Goal: Communication & Community: Ask a question

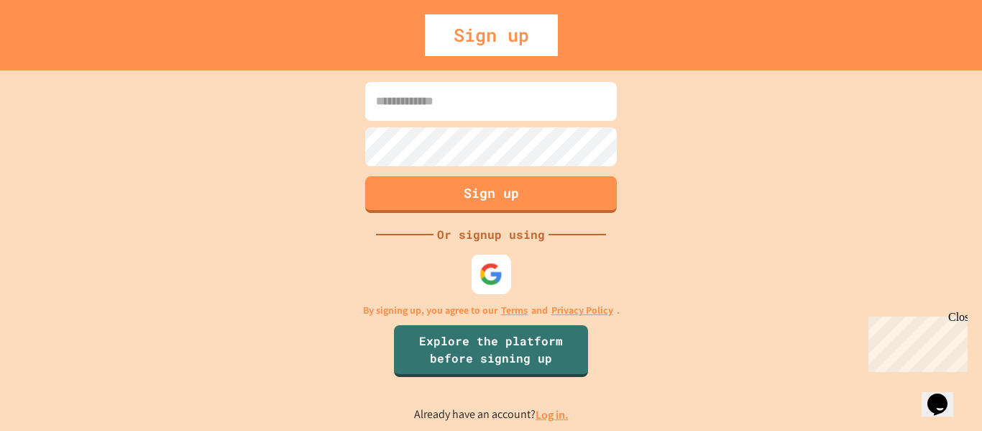
click at [484, 280] on img at bounding box center [492, 274] width 24 height 24
click at [240, 141] on div "Sign up Or signup using By signing up, you agree to our Terms and Privacy Polic…" at bounding box center [491, 250] width 982 height 360
click at [491, 284] on img at bounding box center [492, 274] width 24 height 24
click at [480, 285] on img at bounding box center [492, 274] width 24 height 24
click at [503, 255] on div at bounding box center [491, 273] width 43 height 43
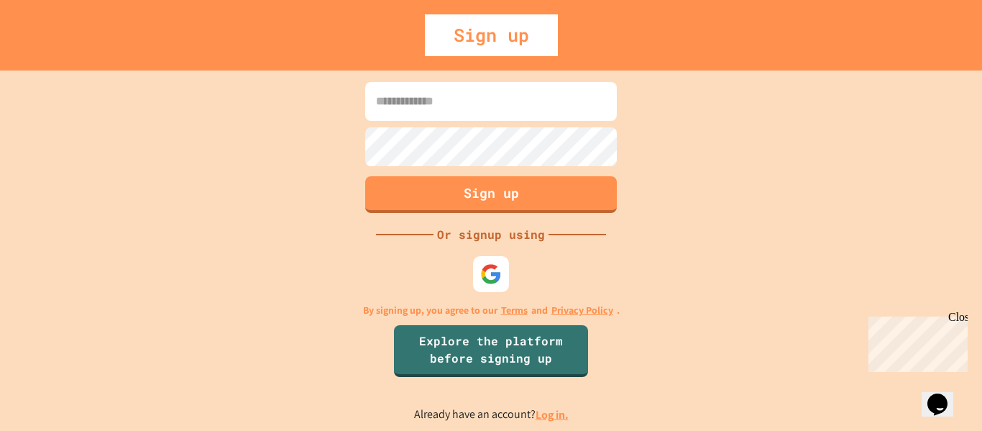
click at [948, 393] on icon "Chat widget" at bounding box center [938, 404] width 20 height 22
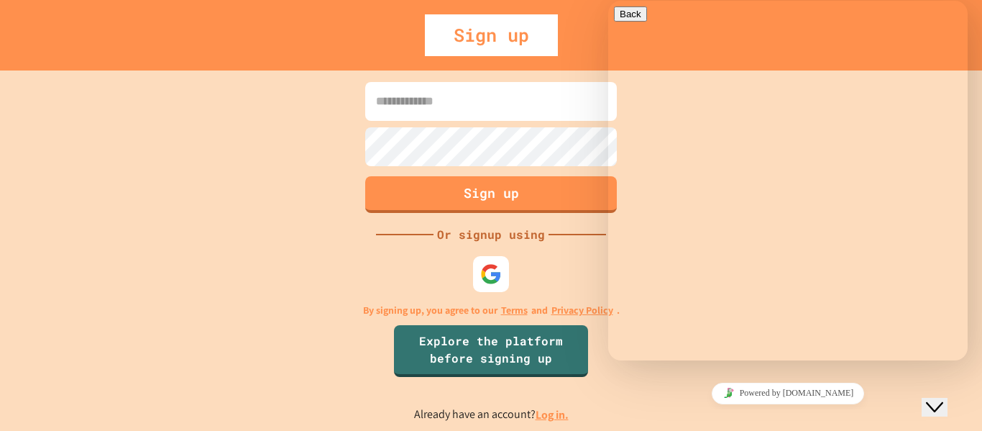
click at [608, 1] on textarea at bounding box center [608, 1] width 0 height 0
type textarea "********"
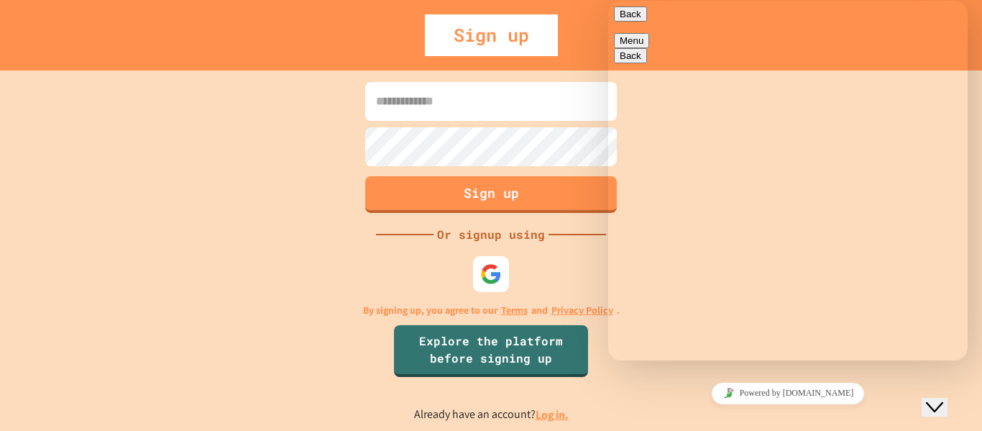
click at [608, 1] on textarea "********" at bounding box center [608, 1] width 0 height 0
type textarea "**********"
click at [608, 1] on span "Insert emoji" at bounding box center [608, 1] width 0 height 0
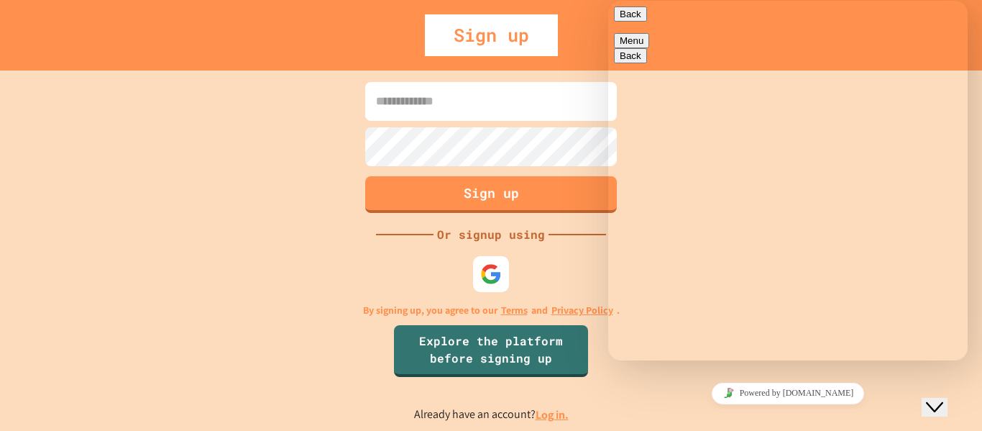
click at [634, 22] on button "Back" at bounding box center [630, 13] width 33 height 15
click at [630, 429] on div "Sign up Or signup using By signing up, you agree to our Terms and Privacy Polic…" at bounding box center [491, 250] width 982 height 360
click at [632, 425] on div "Sign up Or signup using By signing up, you agree to our Terms and Privacy Polic…" at bounding box center [491, 250] width 982 height 360
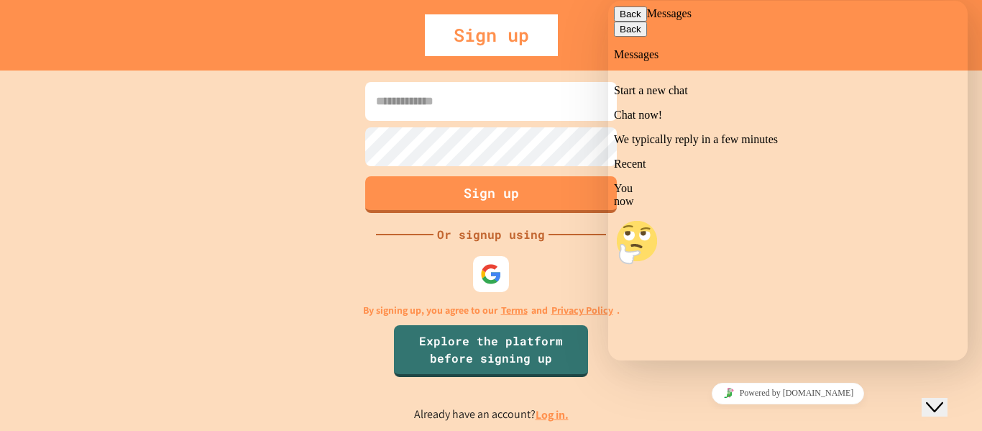
click at [864, 388] on div "Powered by [DOMAIN_NAME]" at bounding box center [788, 393] width 348 height 21
click at [627, 22] on button "Back" at bounding box center [630, 13] width 33 height 15
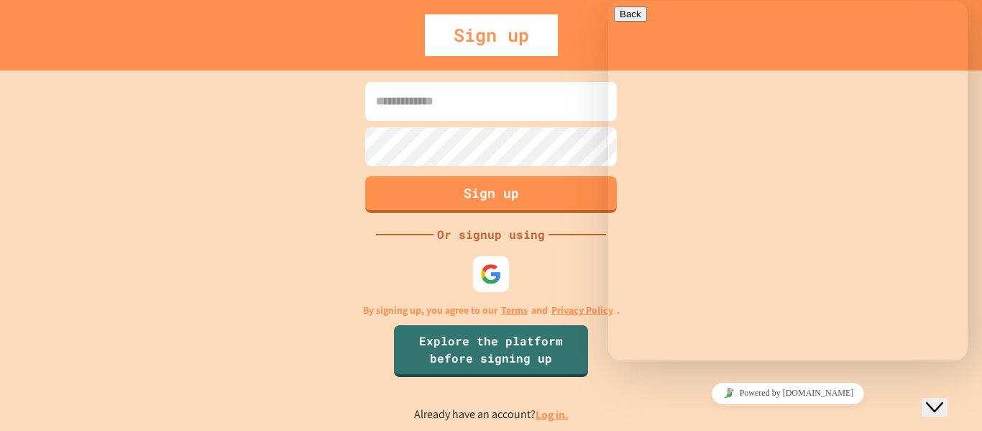
click at [542, 126] on form "Sign up" at bounding box center [491, 147] width 259 height 138
click at [944, 400] on icon "Close Chat This icon closes the chat window." at bounding box center [934, 406] width 17 height 17
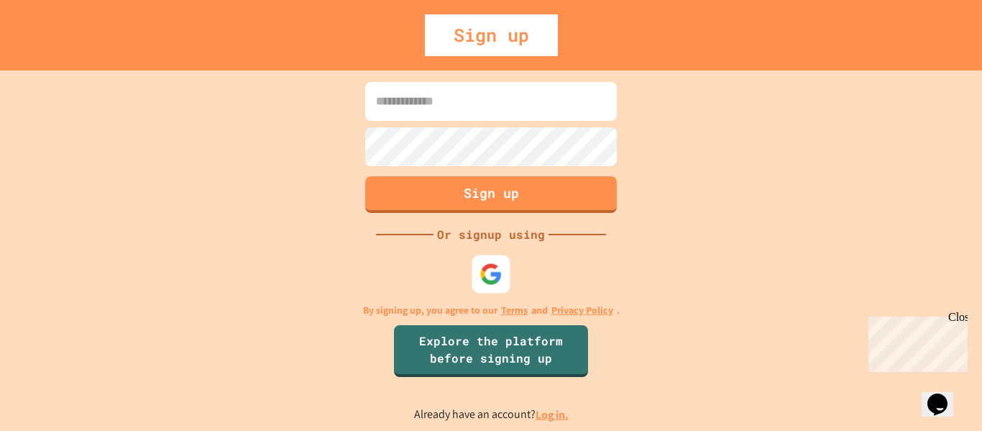
click at [480, 276] on img at bounding box center [491, 273] width 23 height 23
click at [956, 316] on div "Close" at bounding box center [958, 320] width 18 height 18
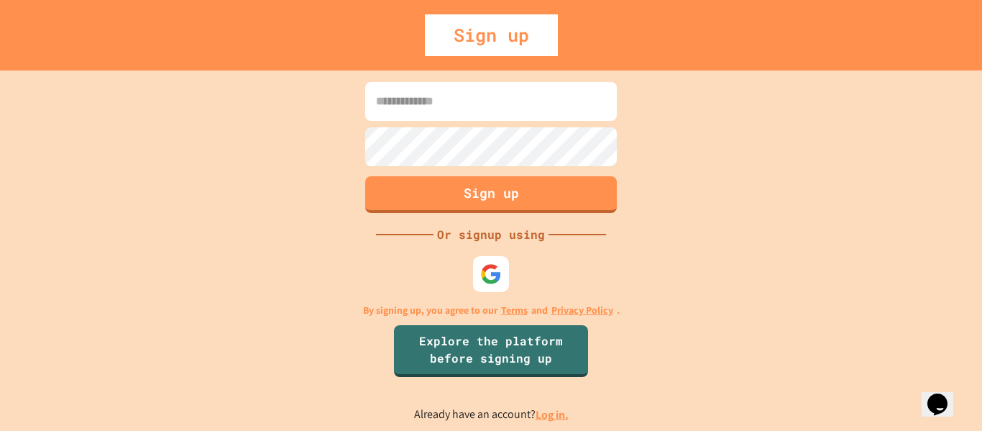
click at [463, 92] on input at bounding box center [491, 101] width 252 height 39
click at [490, 262] on img at bounding box center [492, 274] width 24 height 24
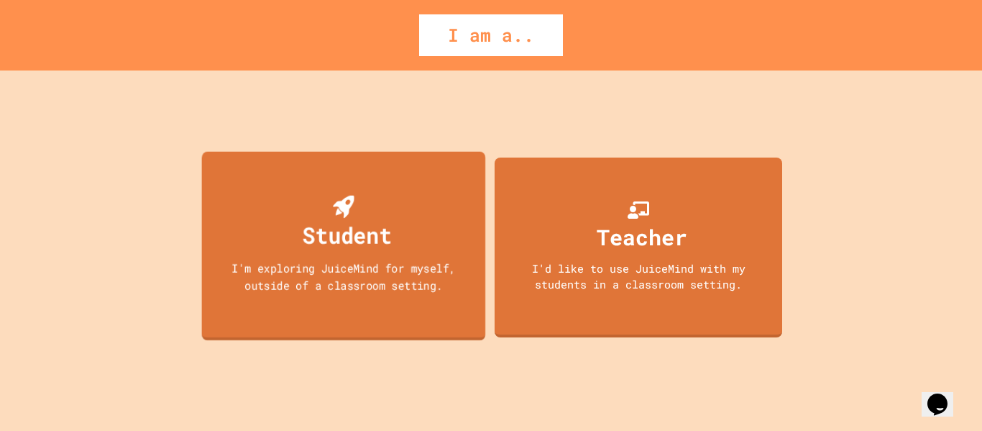
click at [312, 245] on div "Student" at bounding box center [347, 235] width 89 height 34
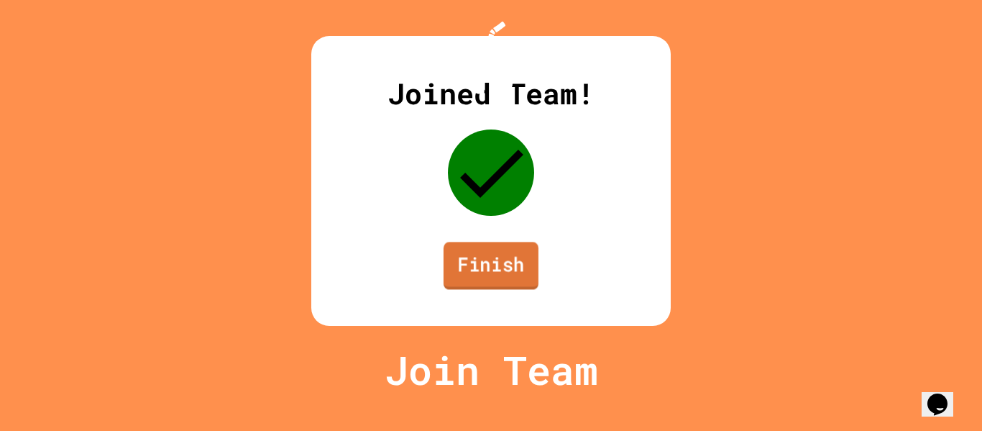
click at [470, 289] on link "Finish" at bounding box center [491, 265] width 95 height 47
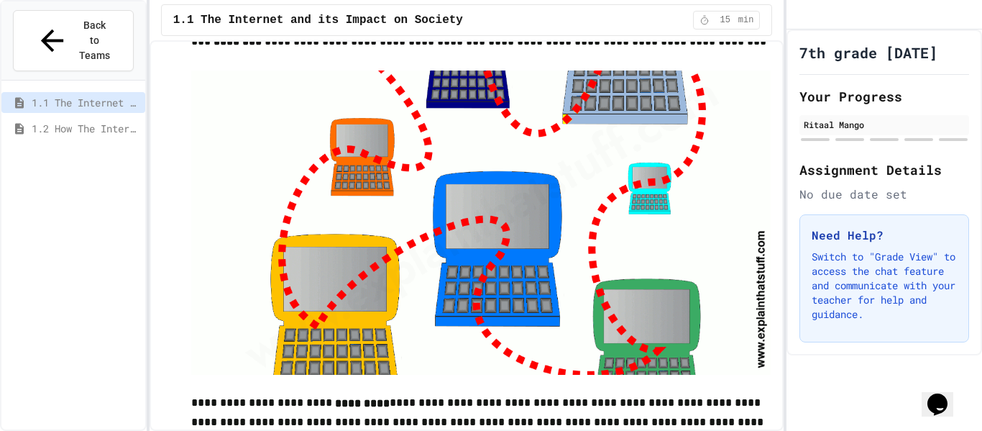
scroll to position [178, 0]
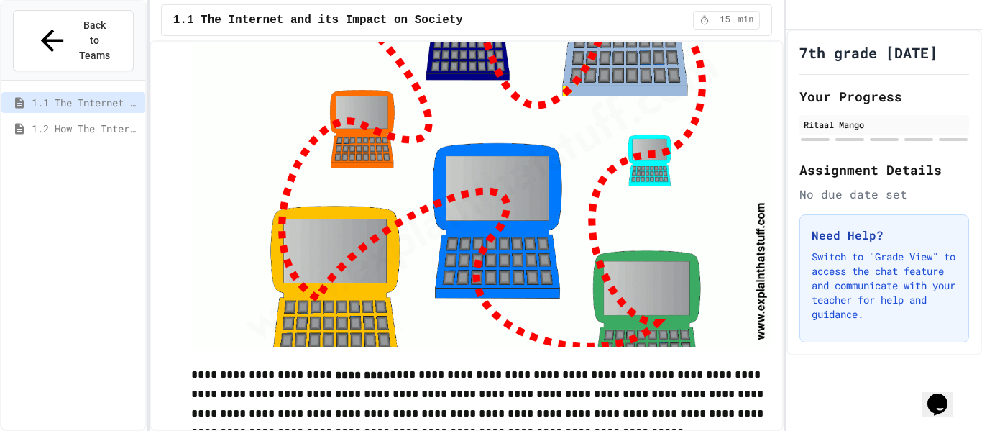
click at [625, 308] on img at bounding box center [481, 194] width 580 height 305
click at [511, 244] on img at bounding box center [481, 194] width 580 height 305
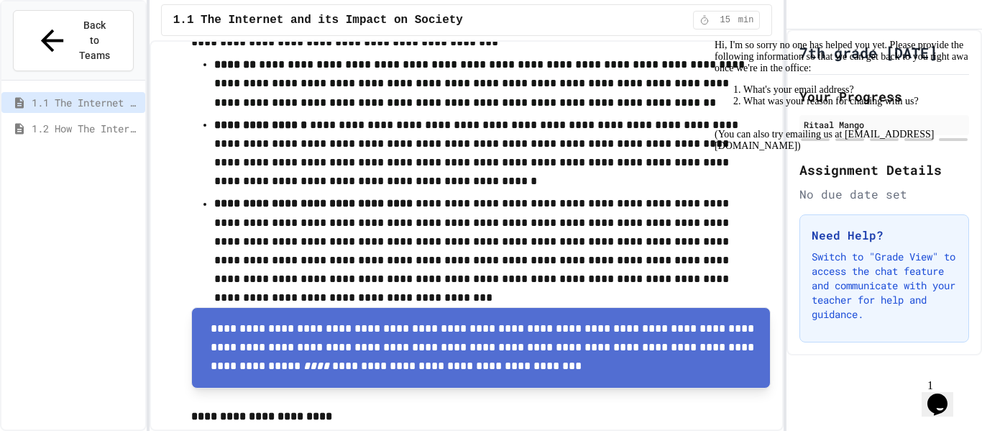
scroll to position [0, 0]
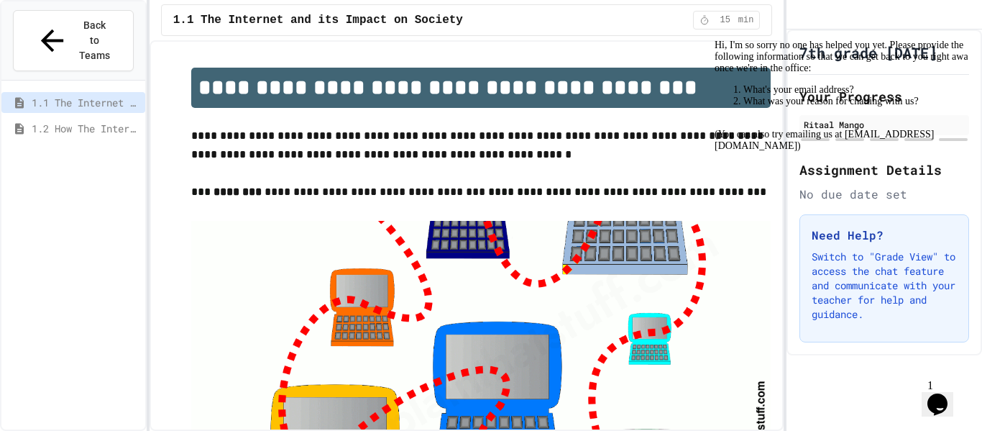
click at [946, 393] on icon "Chat widget" at bounding box center [938, 404] width 20 height 22
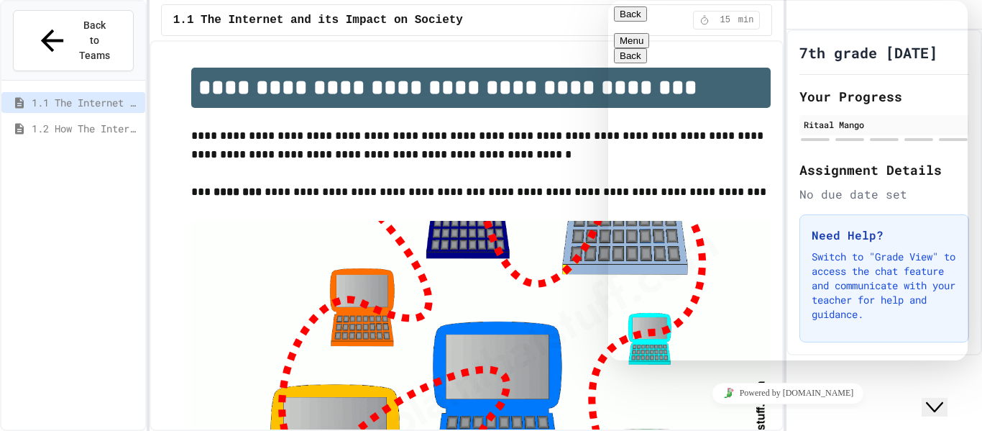
scroll to position [92, 0]
click at [608, 1] on textarea at bounding box center [608, 1] width 0 height 0
type textarea "*"
type textarea "**********"
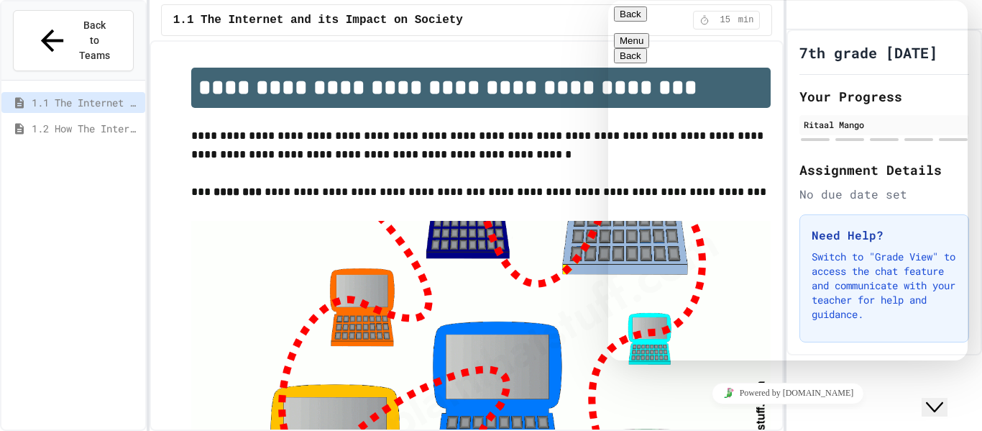
scroll to position [140, 0]
click at [608, 1] on textarea "**********" at bounding box center [608, 1] width 0 height 0
type textarea "**********"
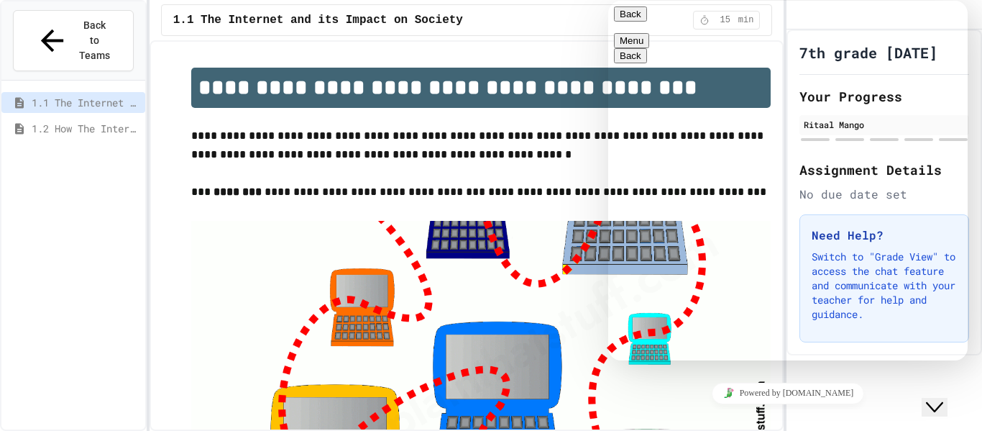
click at [618, 389] on div "Powered by [DOMAIN_NAME]" at bounding box center [788, 393] width 348 height 21
click at [630, 14] on button "Back" at bounding box center [630, 13] width 33 height 15
click at [942, 399] on icon "Close Chat This icon closes the chat window." at bounding box center [934, 406] width 17 height 17
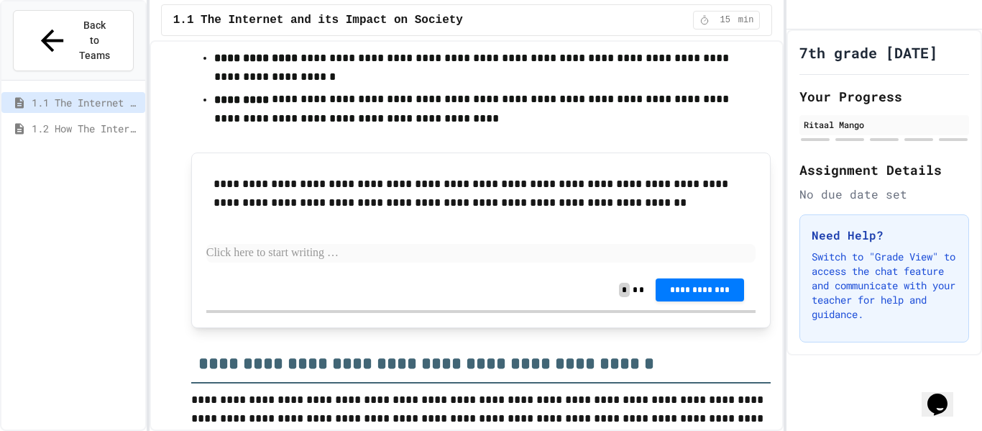
scroll to position [1336, 0]
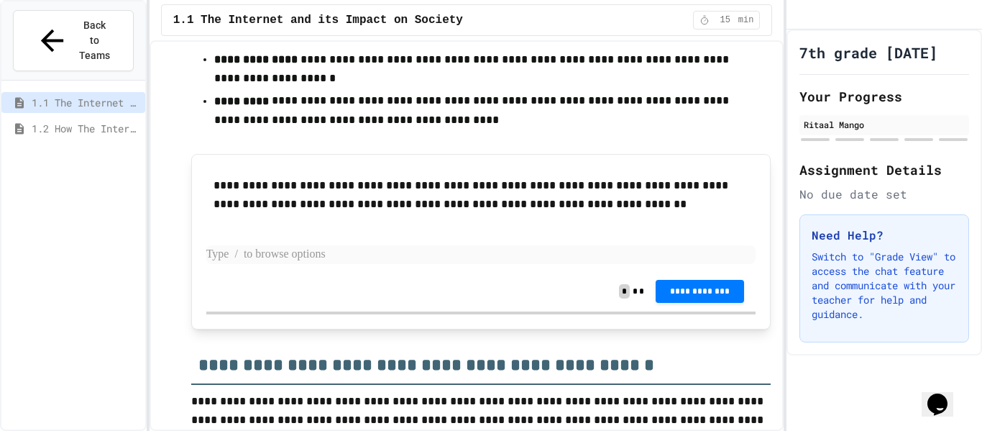
click at [321, 247] on p at bounding box center [481, 254] width 550 height 19
click at [383, 247] on p at bounding box center [481, 254] width 550 height 19
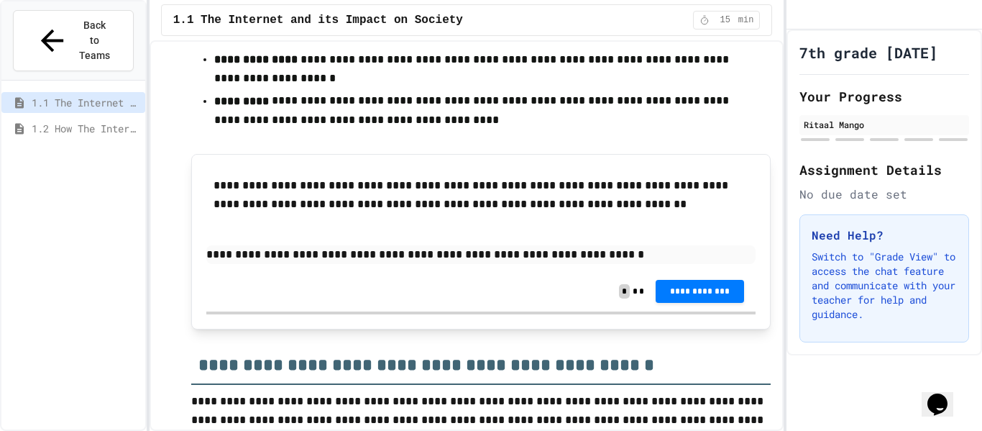
click at [585, 245] on p "**********" at bounding box center [481, 254] width 550 height 19
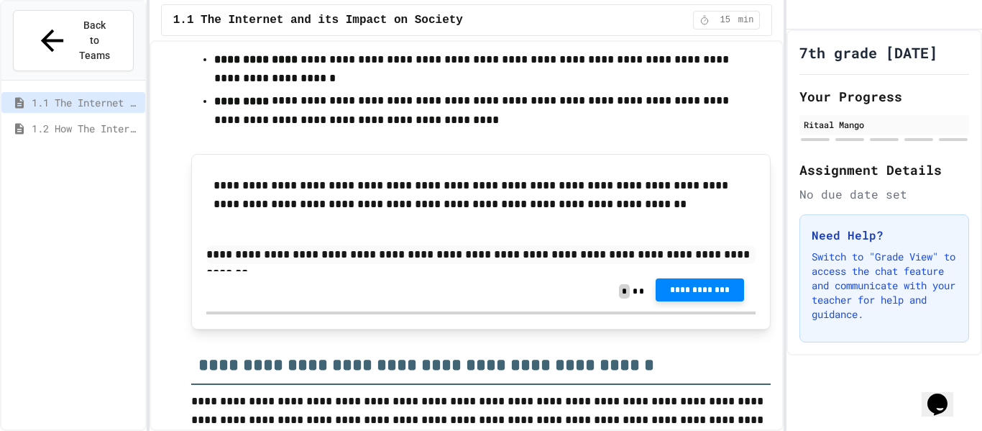
click at [714, 284] on span "**********" at bounding box center [699, 290] width 65 height 12
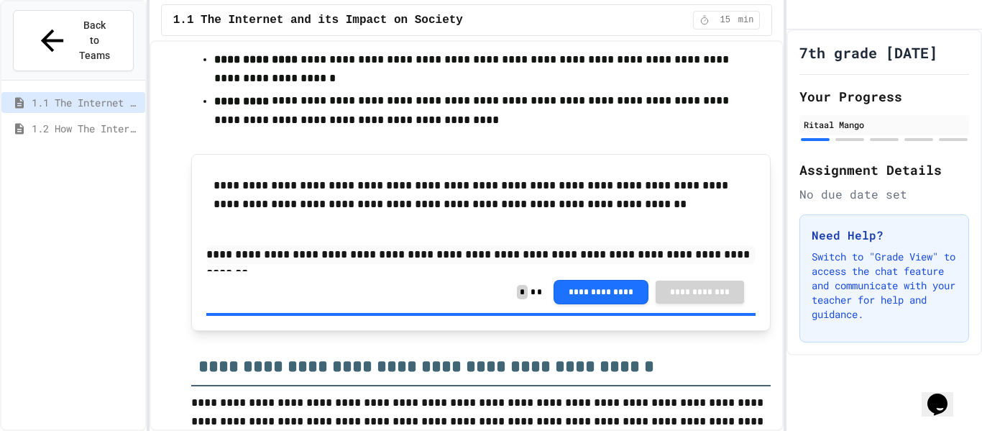
click at [628, 283] on button "**********" at bounding box center [601, 290] width 95 height 24
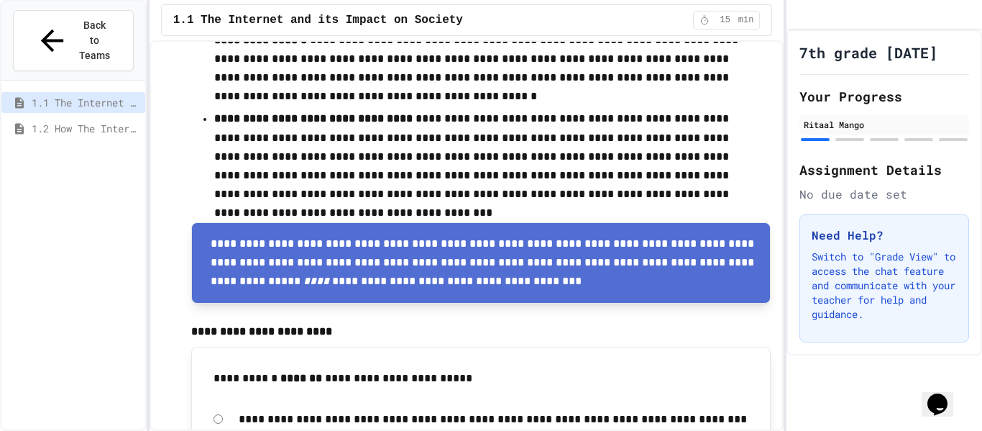
scroll to position [1895, 0]
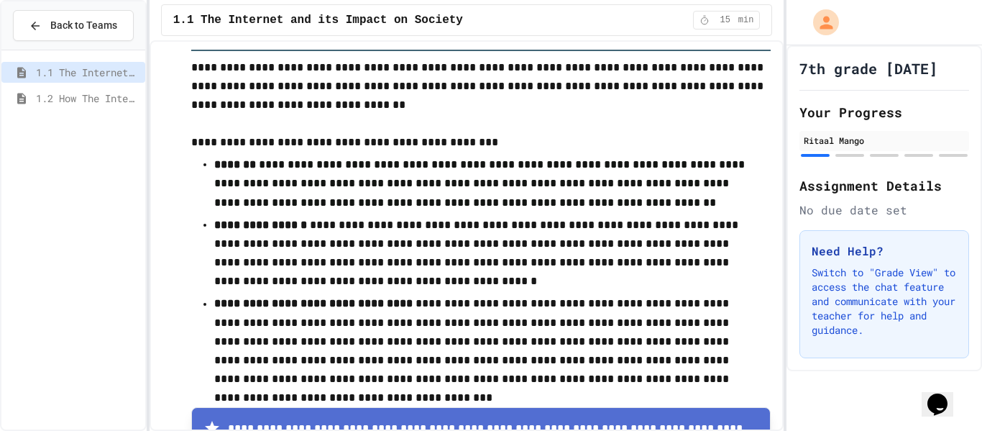
scroll to position [1671, 0]
